Goal: Navigation & Orientation: Find specific page/section

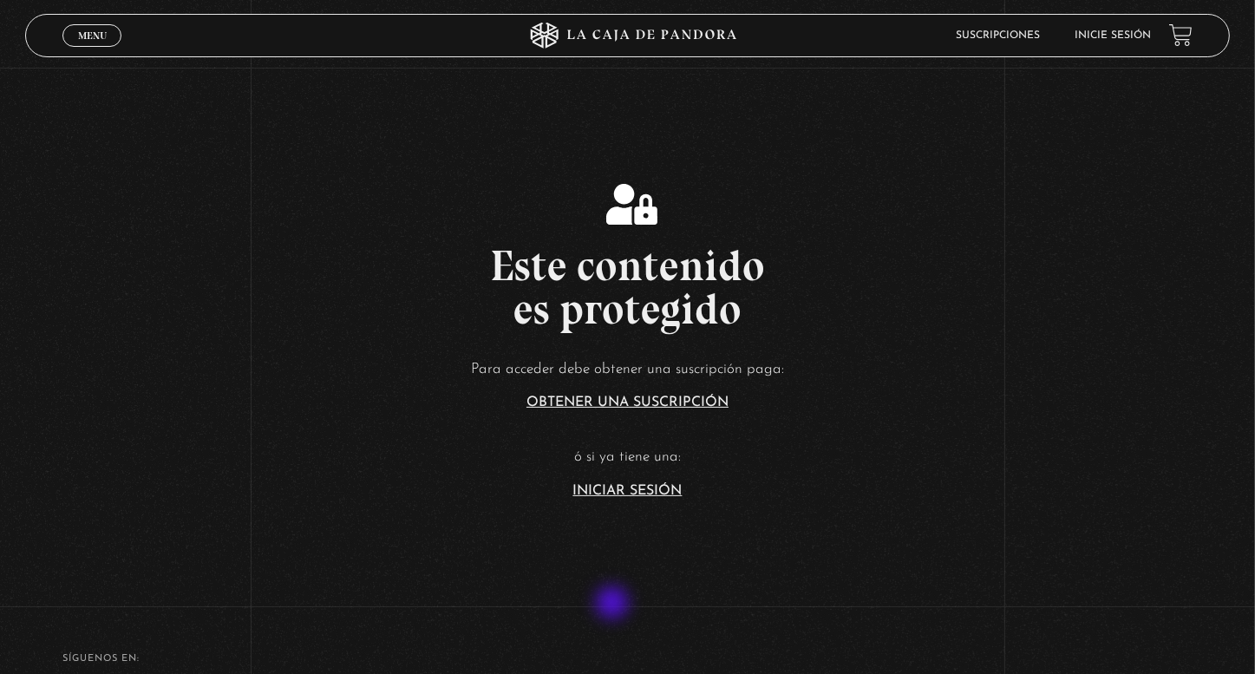
scroll to position [347, 0]
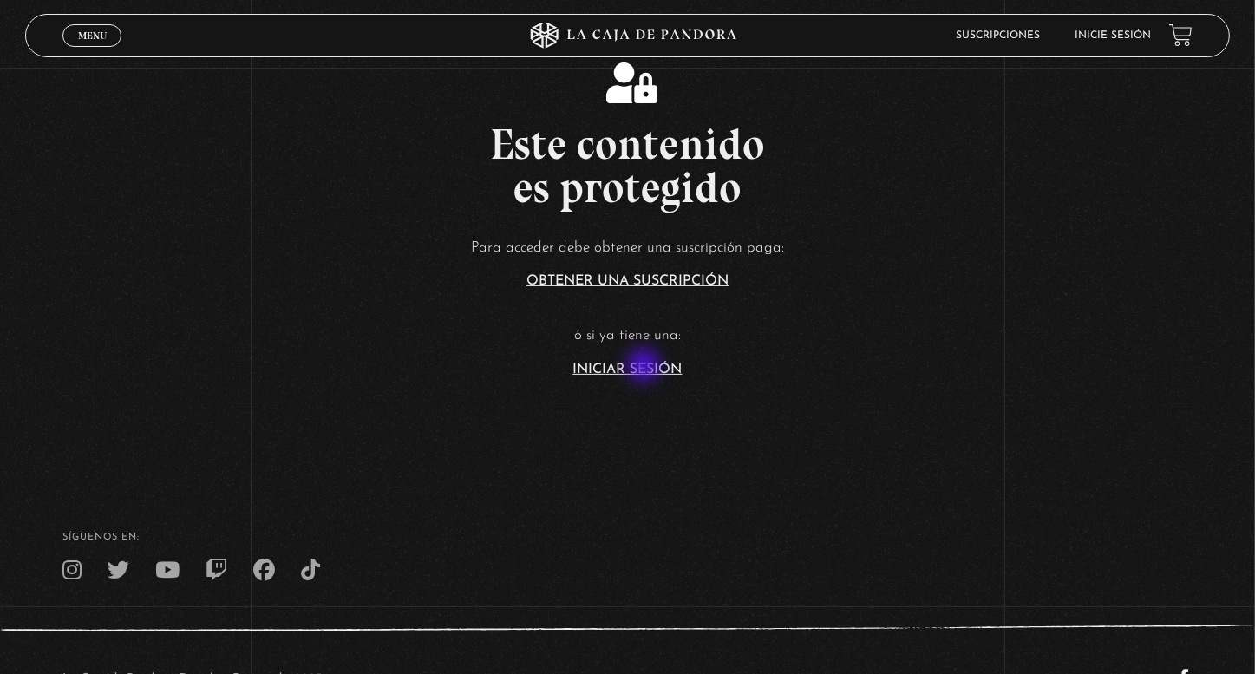
click at [645, 367] on link "Iniciar Sesión" at bounding box center [627, 370] width 109 height 14
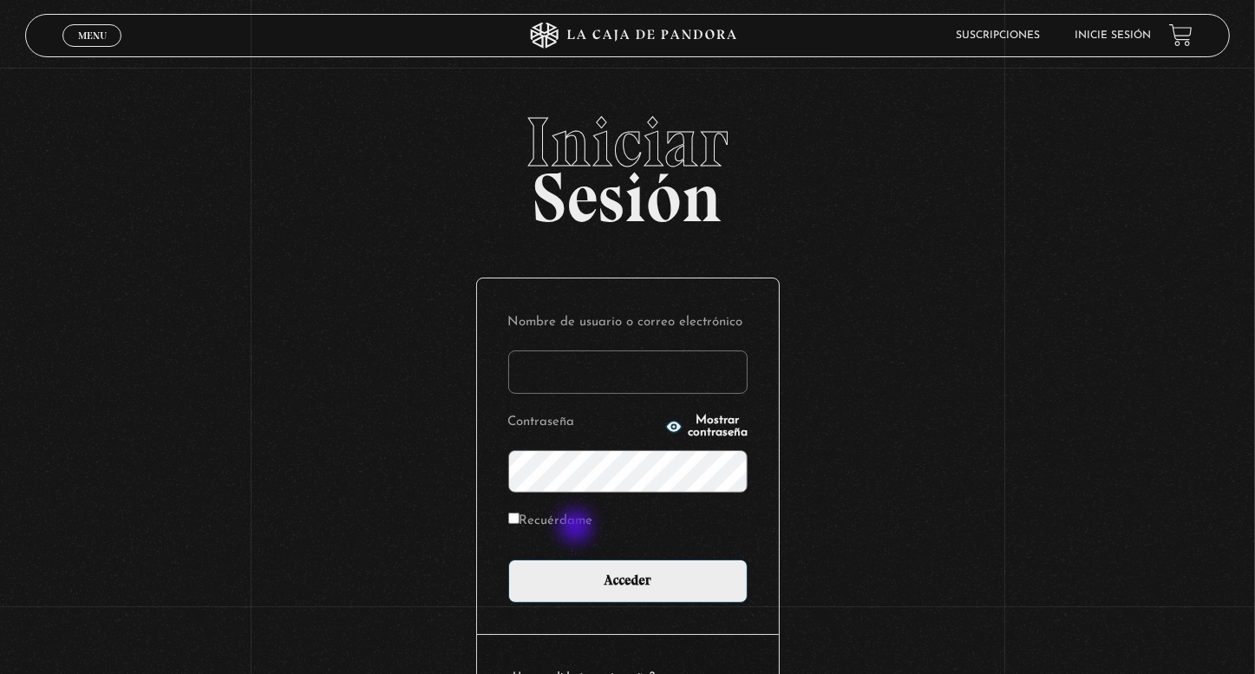
type input "[EMAIL_ADDRESS][DOMAIN_NAME]"
click at [575, 526] on label "Recuérdame" at bounding box center [550, 521] width 85 height 27
click at [520, 524] on input "Recuérdame" at bounding box center [513, 518] width 11 height 11
checkbox input "true"
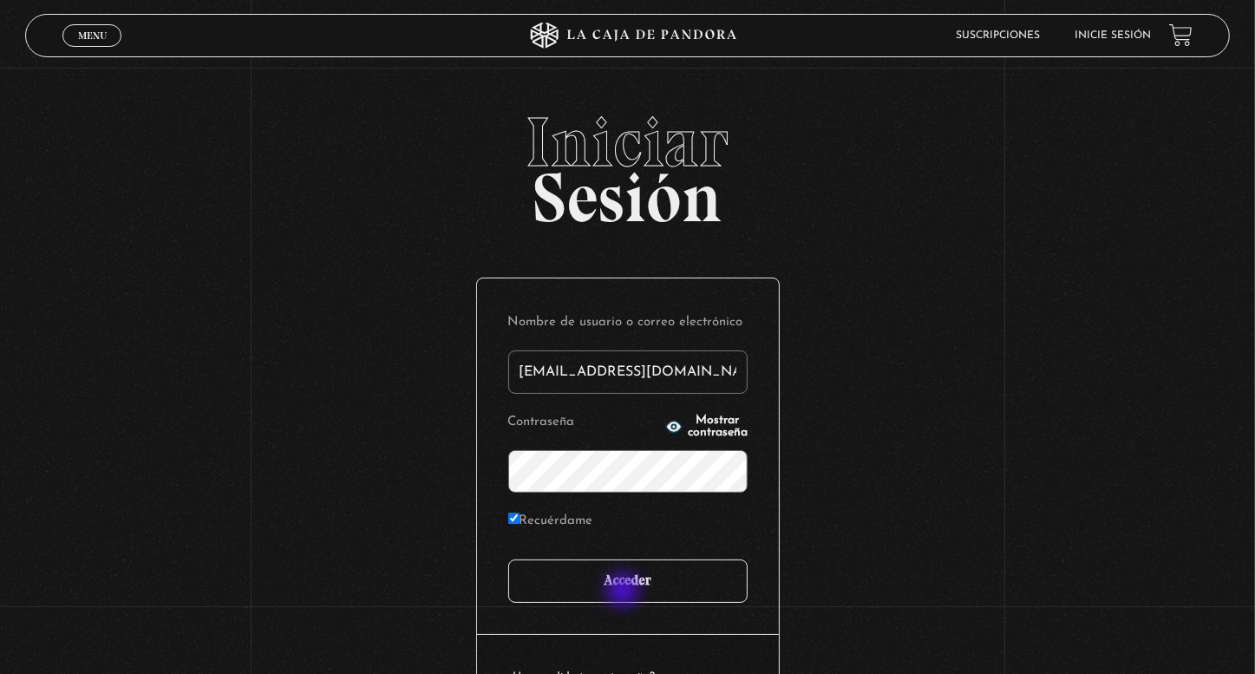
click at [625, 592] on input "Acceder" at bounding box center [627, 581] width 239 height 43
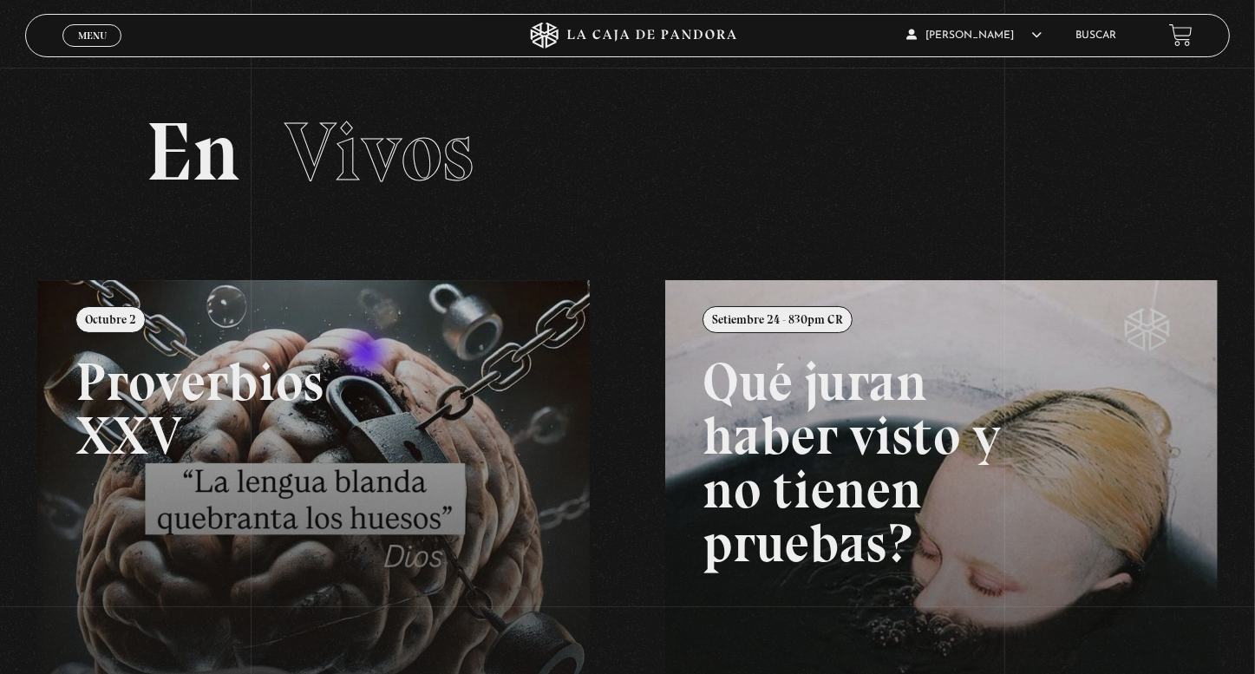
scroll to position [87, 0]
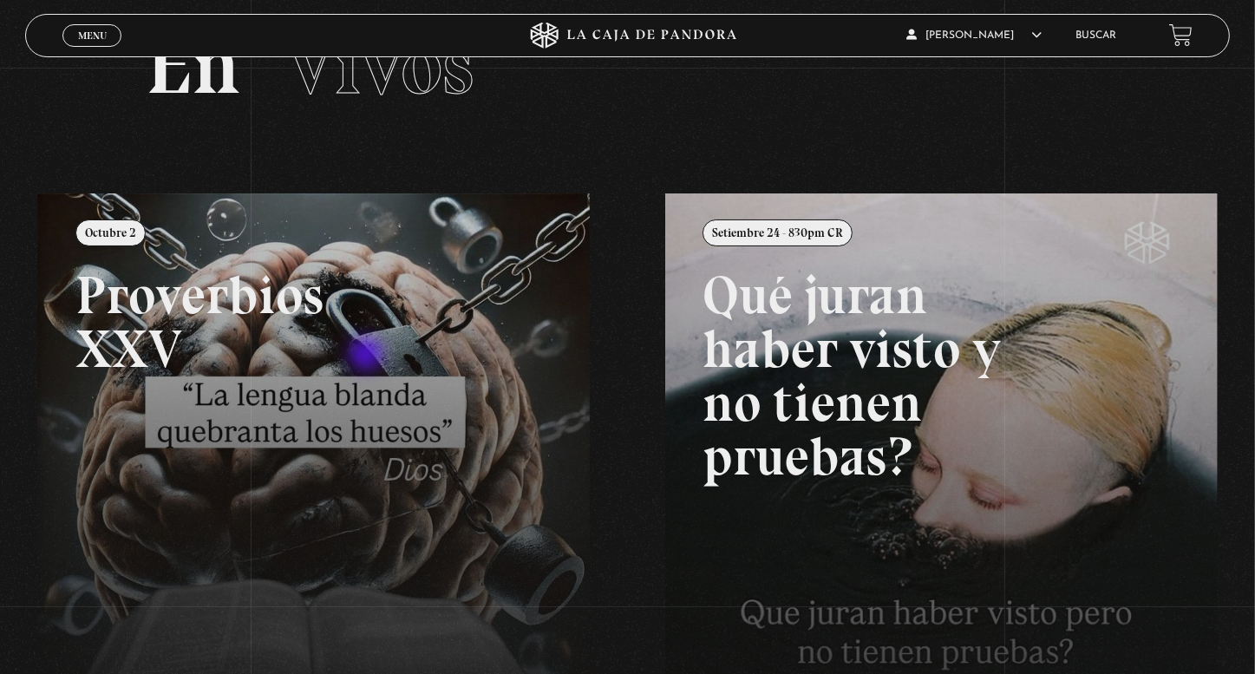
click at [368, 356] on link at bounding box center [664, 530] width 1255 height 674
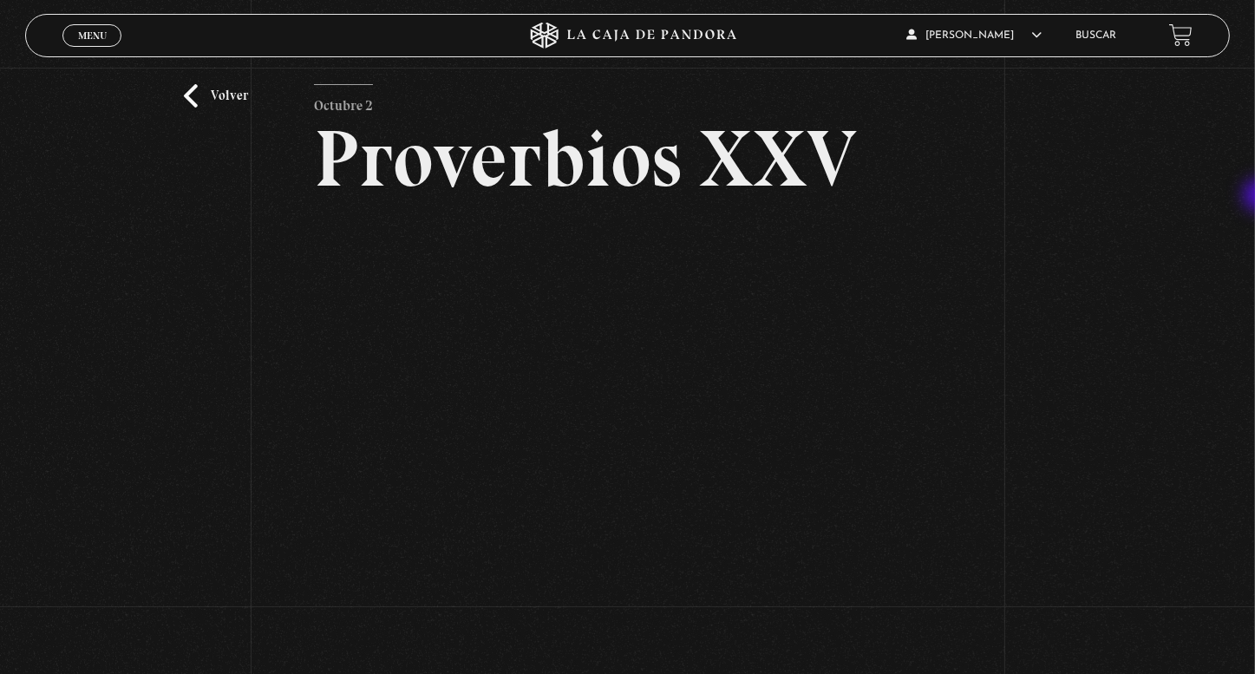
scroll to position [55, 0]
